Goal: Information Seeking & Learning: Learn about a topic

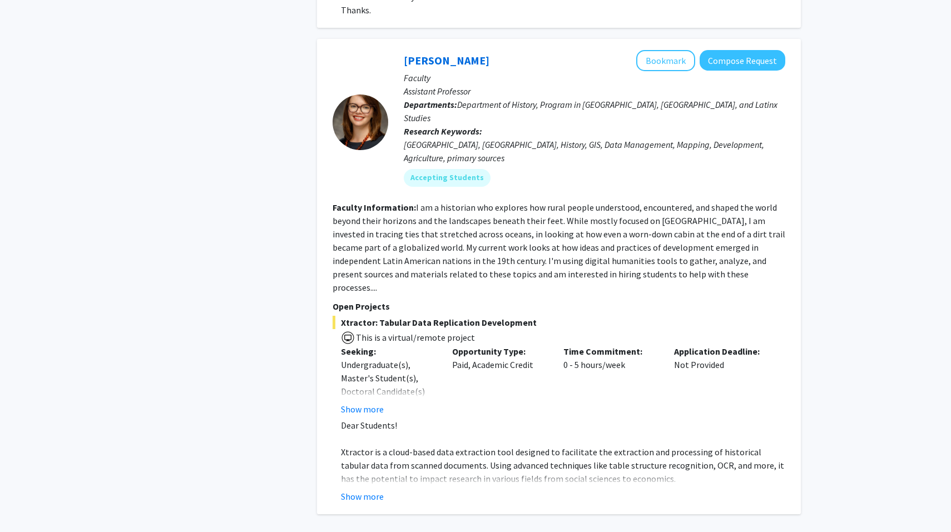
scroll to position [4636, 0]
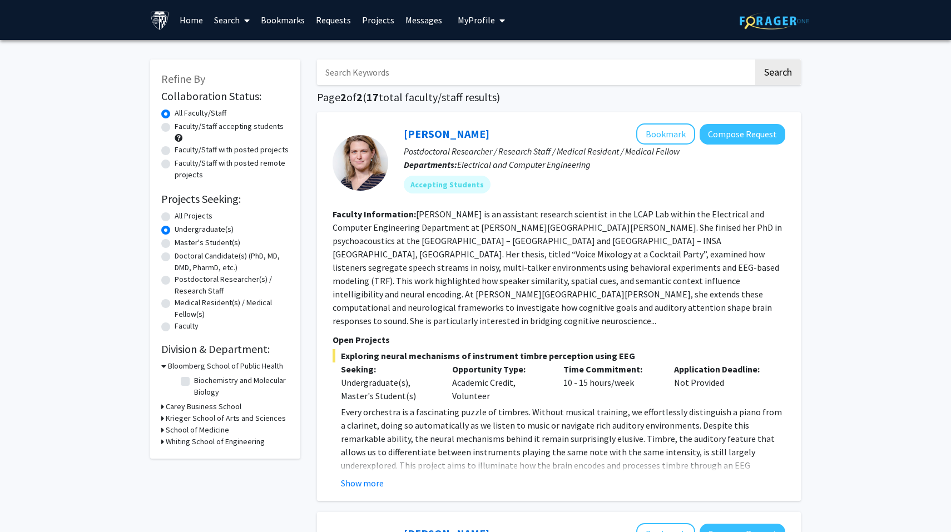
click at [175, 230] on label "Undergraduate(s)" at bounding box center [204, 229] width 59 height 12
click at [175, 230] on input "Undergraduate(s)" at bounding box center [178, 226] width 7 height 7
click at [175, 217] on label "All Projects" at bounding box center [194, 216] width 38 height 12
click at [175, 217] on input "All Projects" at bounding box center [178, 213] width 7 height 7
radio input "true"
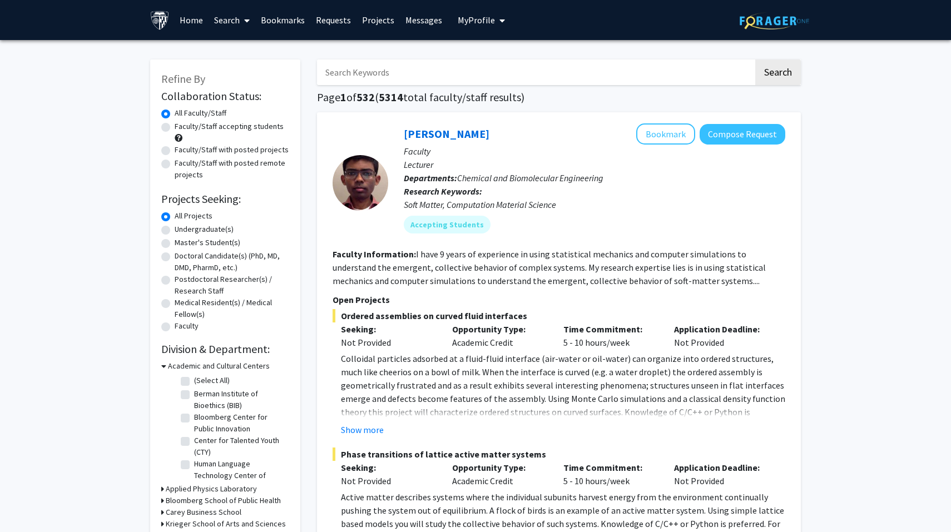
click at [440, 65] on input "Search Keywords" at bounding box center [535, 72] width 436 height 26
type input "aids"
click at [794, 70] on button "Search" at bounding box center [778, 72] width 46 height 26
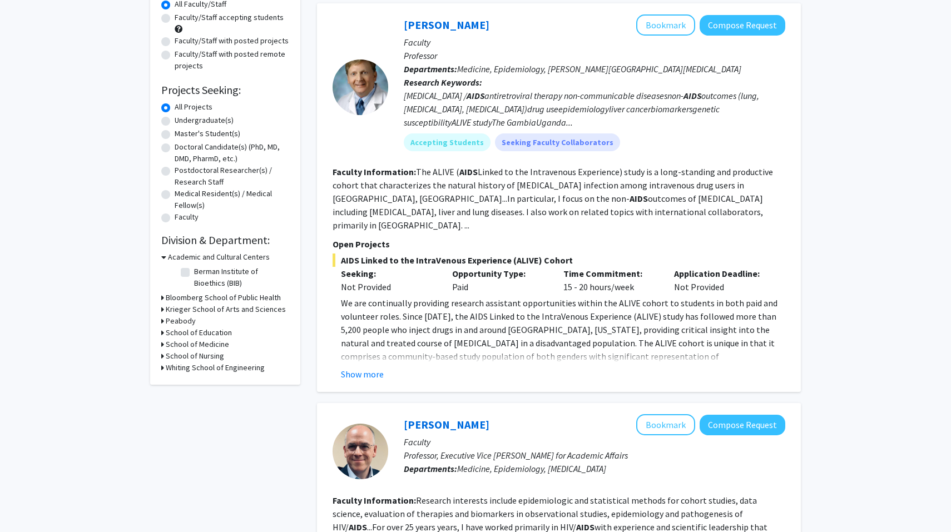
scroll to position [110, 0]
click at [376, 367] on button "Show more" at bounding box center [362, 373] width 43 height 13
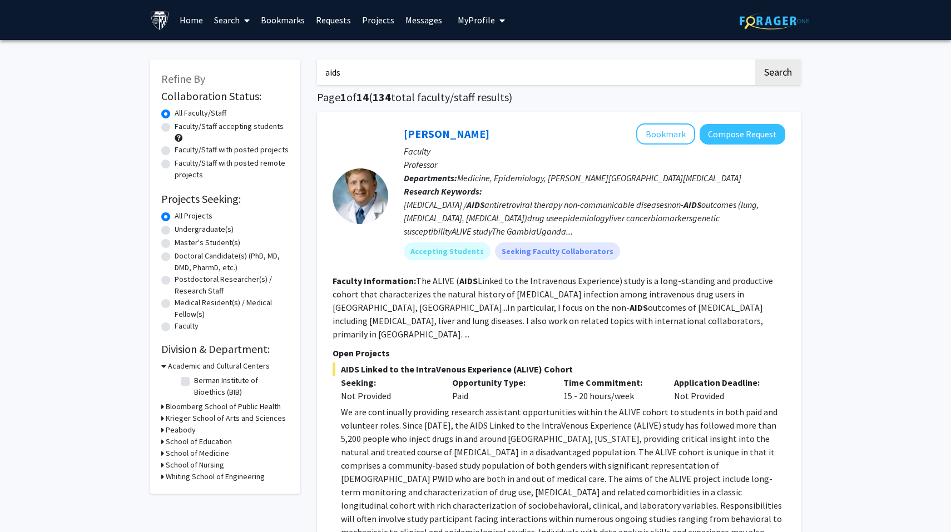
scroll to position [0, 0]
click at [175, 151] on label "Faculty/Staff with posted projects" at bounding box center [232, 150] width 114 height 12
click at [175, 151] on input "Faculty/Staff with posted projects" at bounding box center [178, 147] width 7 height 7
radio input "true"
